Goal: Check status: Check status

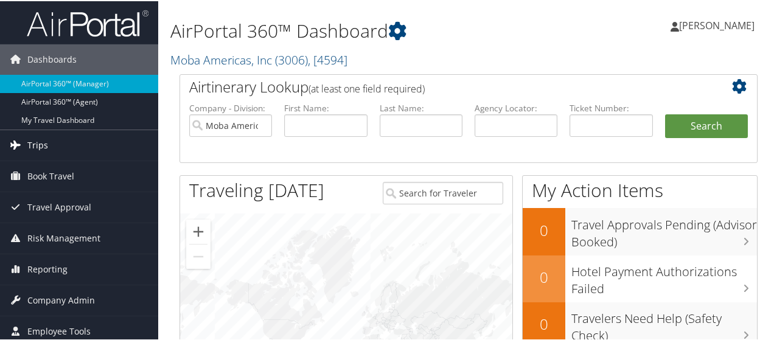
click at [40, 145] on span "Trips" at bounding box center [37, 144] width 21 height 30
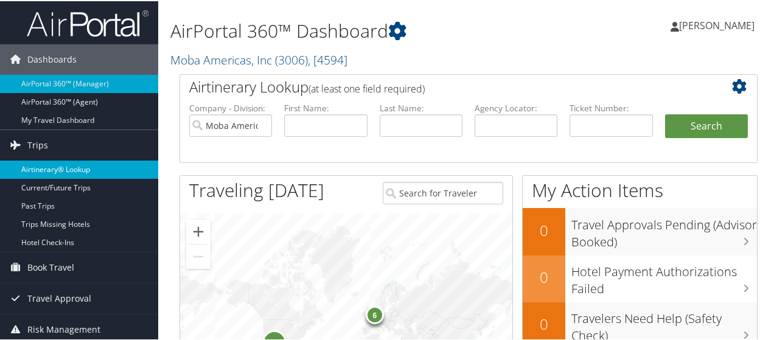
click at [41, 167] on link "Airtinerary® Lookup" at bounding box center [79, 168] width 158 height 18
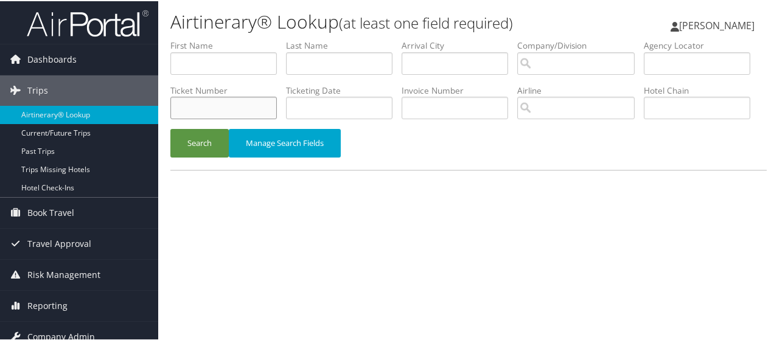
click at [277, 109] on input "text" at bounding box center [223, 107] width 107 height 23
paste input "0068998686759"
type input "0068998686759"
click at [194, 156] on button "Search" at bounding box center [199, 142] width 58 height 29
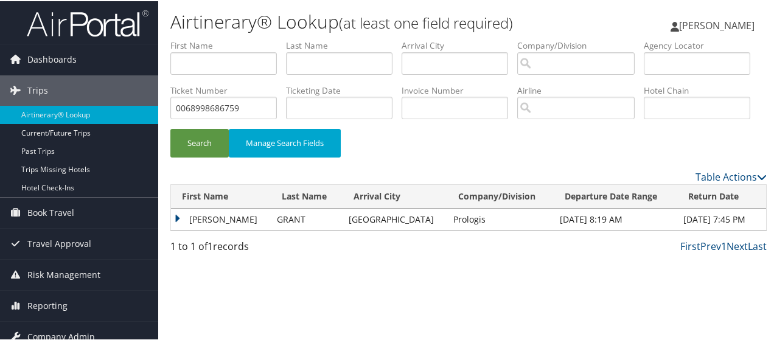
click at [220, 229] on td "CHARLES LAWSON" at bounding box center [221, 219] width 100 height 22
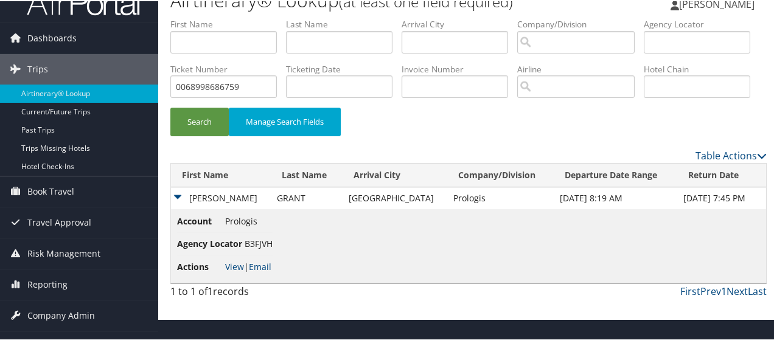
scroll to position [40, 0]
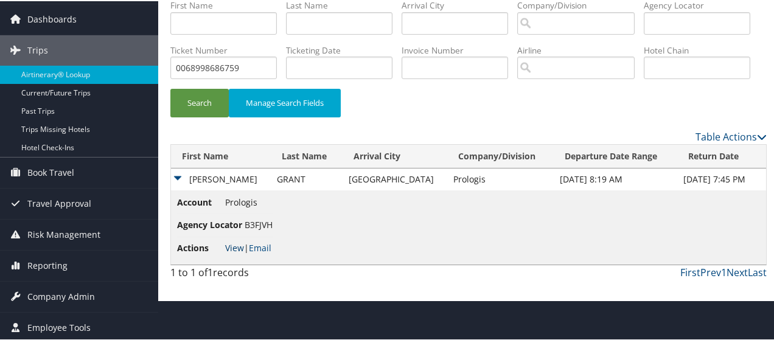
click at [231, 253] on link "View" at bounding box center [234, 247] width 19 height 12
click at [59, 262] on span "Reporting" at bounding box center [47, 265] width 40 height 30
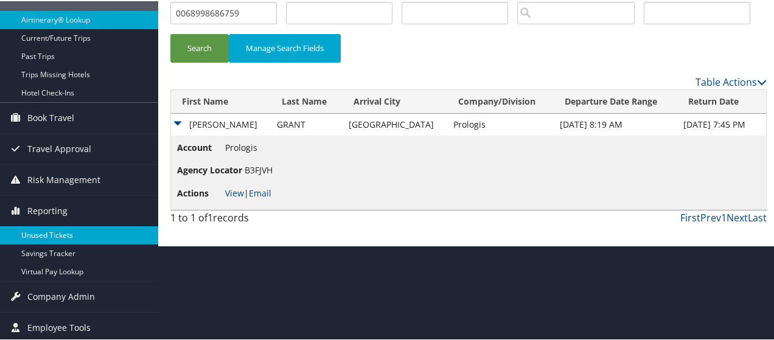
click at [56, 233] on link "Unused Tickets" at bounding box center [79, 234] width 158 height 18
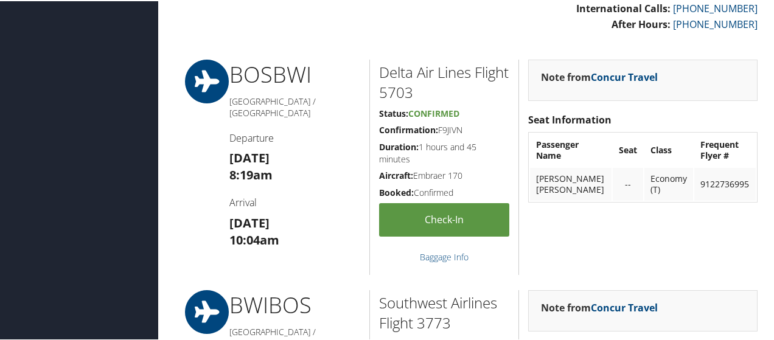
scroll to position [365, 0]
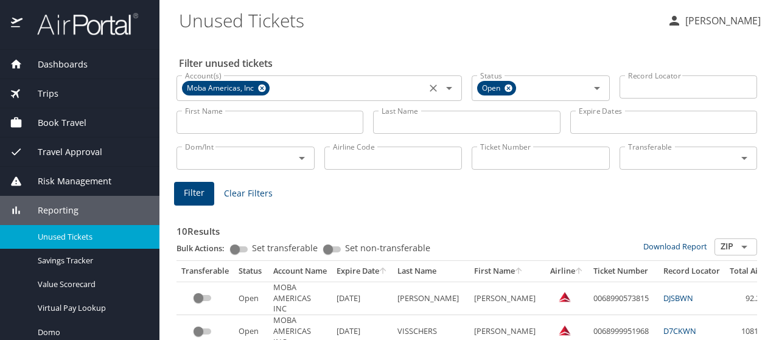
click at [259, 87] on icon at bounding box center [262, 89] width 8 height 8
click at [505, 87] on icon at bounding box center [509, 89] width 8 height 8
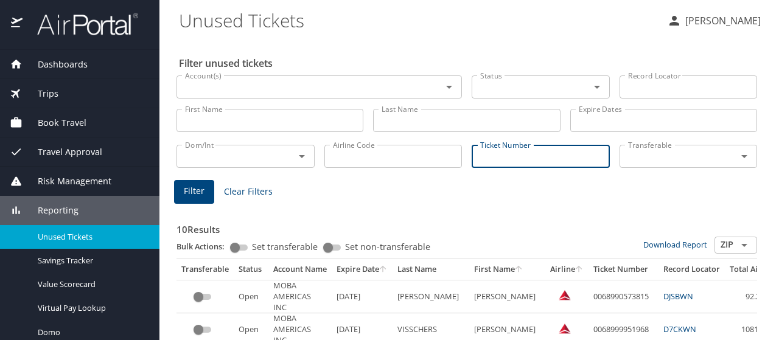
click at [482, 159] on input "Ticket Number" at bounding box center [541, 156] width 138 height 23
paste input "0068998686759"
type input "0068998686759"
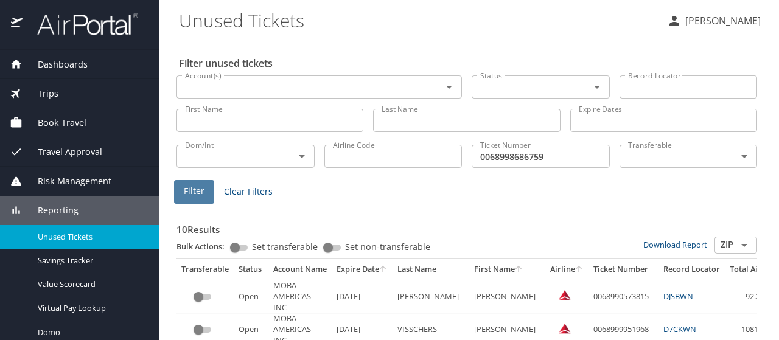
click at [194, 195] on span "Filter" at bounding box center [194, 191] width 21 height 15
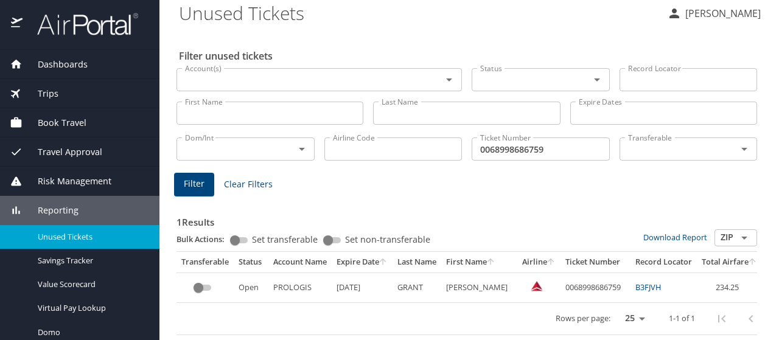
scroll to position [16, 0]
